Goal: Transaction & Acquisition: Obtain resource

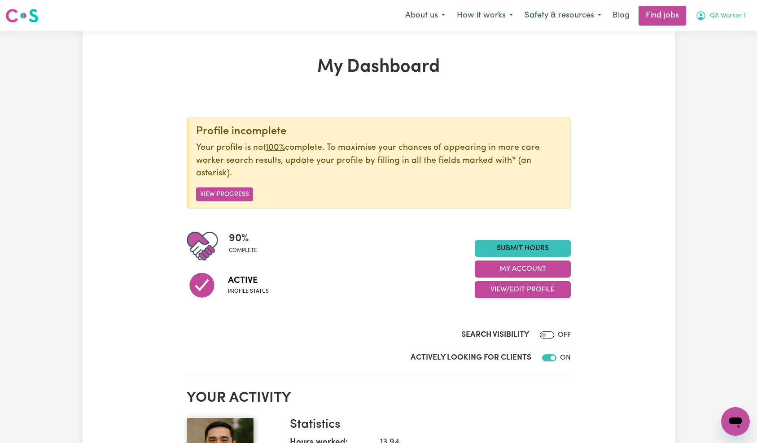
click at [726, 19] on span "QA Worker 1" at bounding box center [728, 16] width 36 height 10
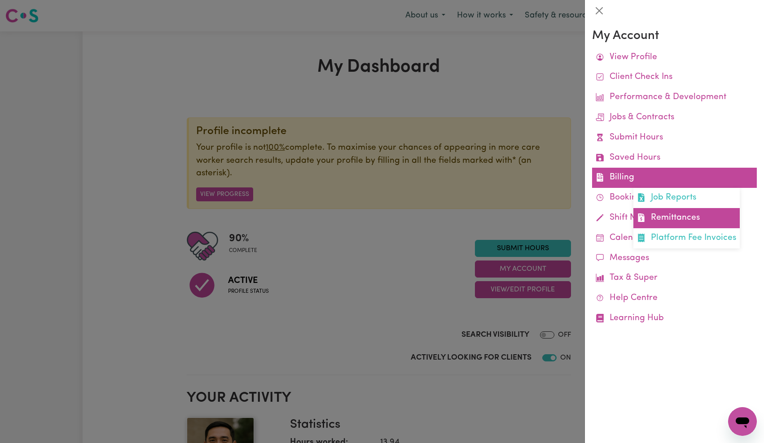
click at [677, 215] on link "Remittances" at bounding box center [686, 218] width 106 height 20
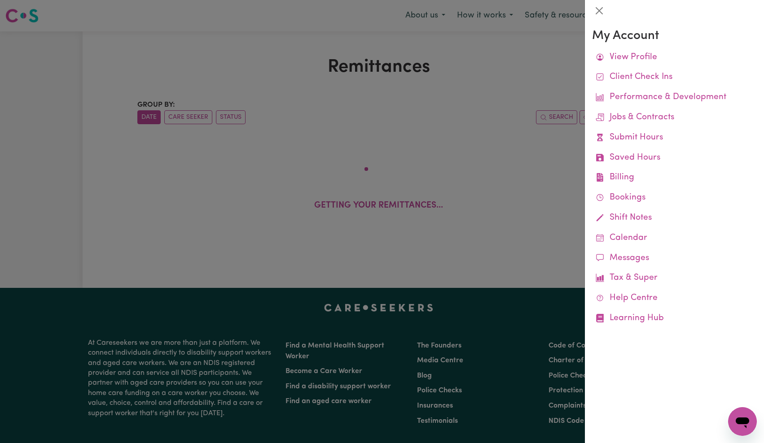
click at [481, 147] on div at bounding box center [382, 221] width 764 height 443
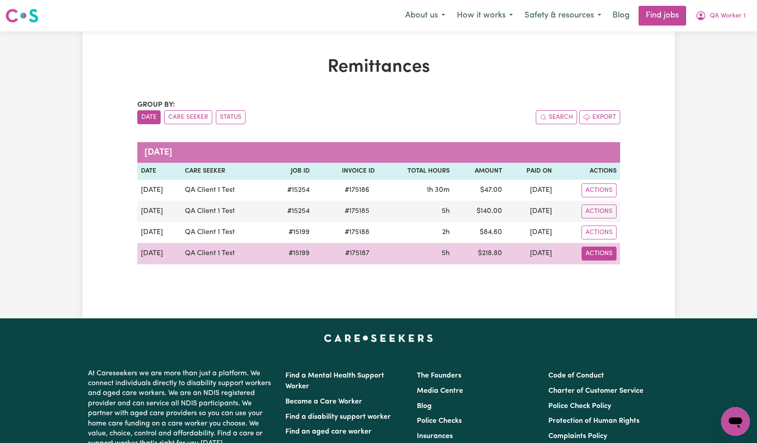
drag, startPoint x: 603, startPoint y: 253, endPoint x: 606, endPoint y: 258, distance: 6.2
click at [603, 253] on button "Actions" at bounding box center [599, 254] width 35 height 14
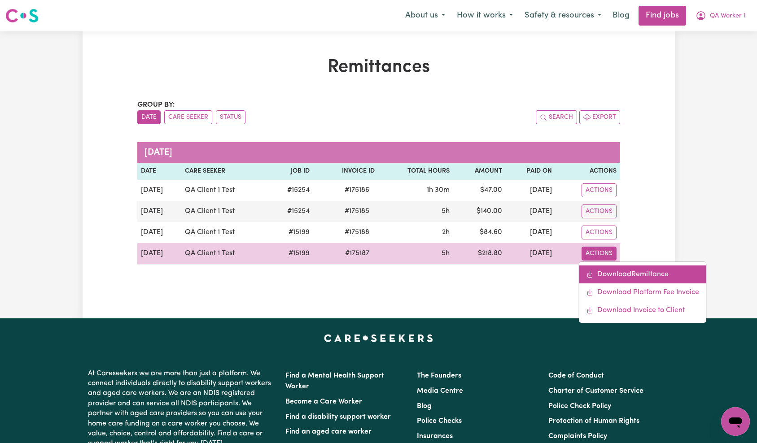
click at [620, 271] on link "Download Remittance" at bounding box center [642, 275] width 127 height 18
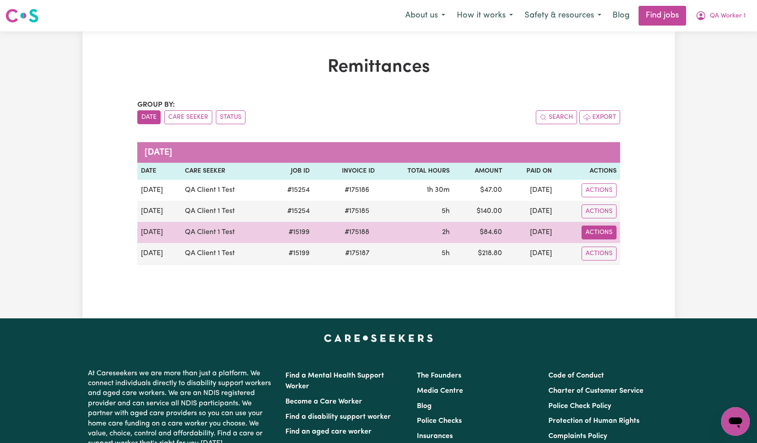
click at [598, 233] on button "Actions" at bounding box center [599, 233] width 35 height 14
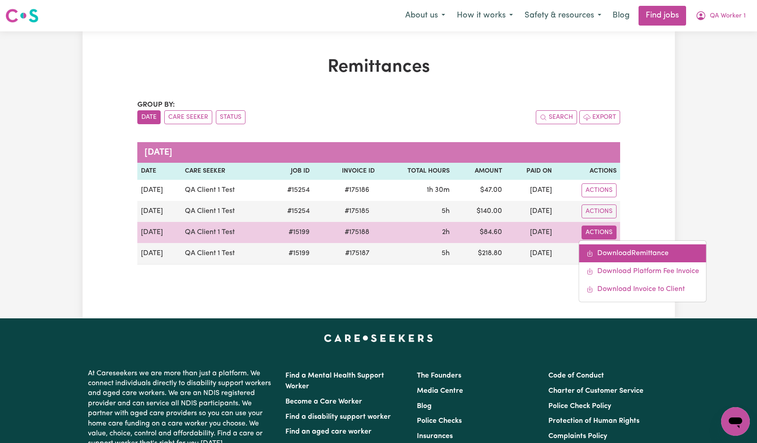
click at [630, 250] on link "Download Remittance" at bounding box center [642, 254] width 127 height 18
